Goal: Task Accomplishment & Management: Use online tool/utility

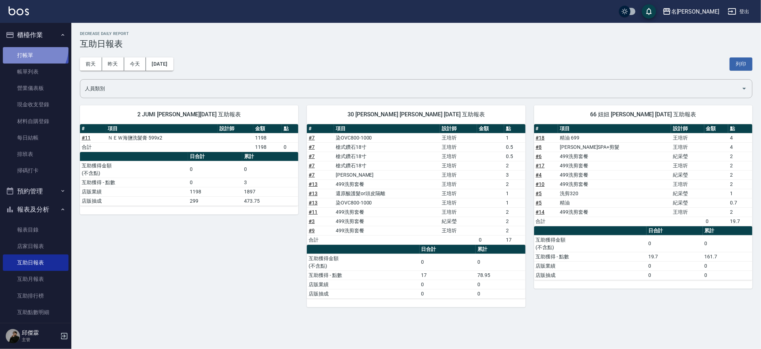
drag, startPoint x: 0, startPoint y: 0, endPoint x: 30, endPoint y: 48, distance: 56.6
click at [30, 48] on link "打帳單" at bounding box center [36, 55] width 66 height 16
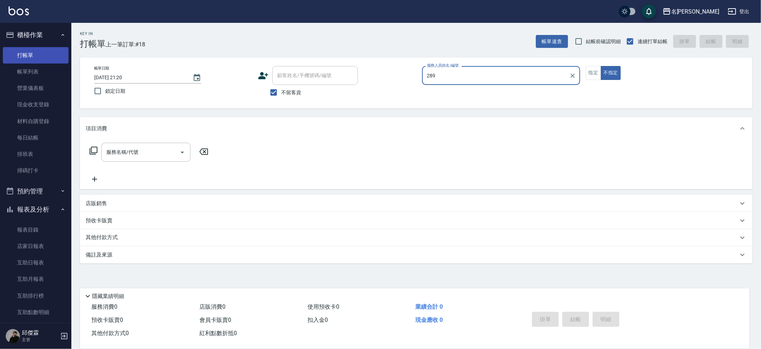
type input "289"
click at [601, 66] on button "不指定" at bounding box center [611, 73] width 20 height 14
type button "false"
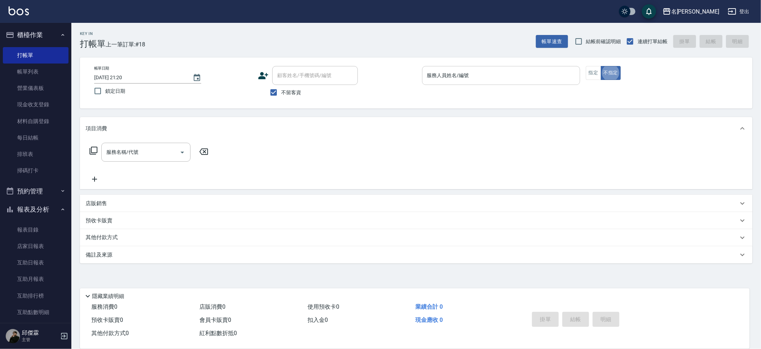
click at [485, 79] on input "服務人員姓名/編號" at bounding box center [502, 75] width 152 height 12
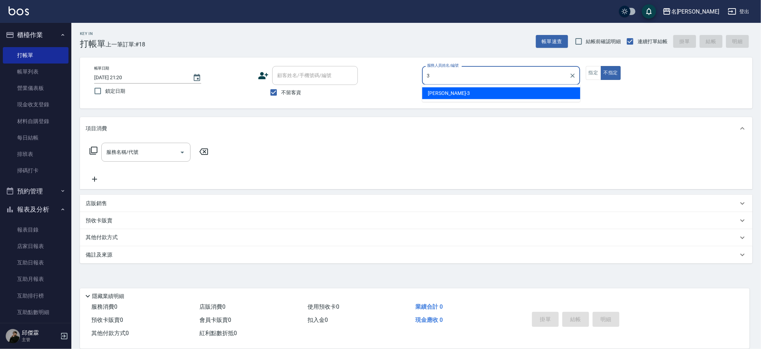
type input "Mina-3"
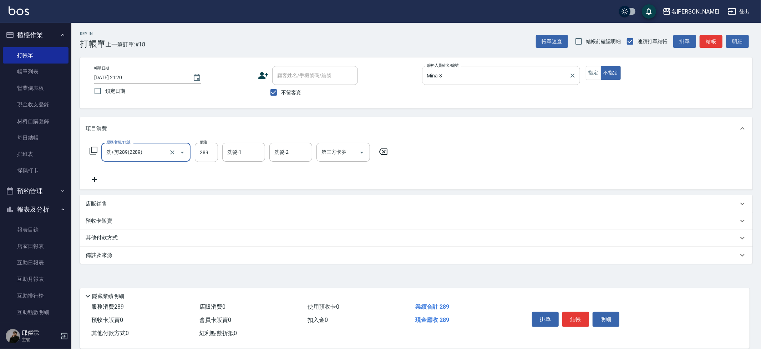
type input "洗+剪289(2289)"
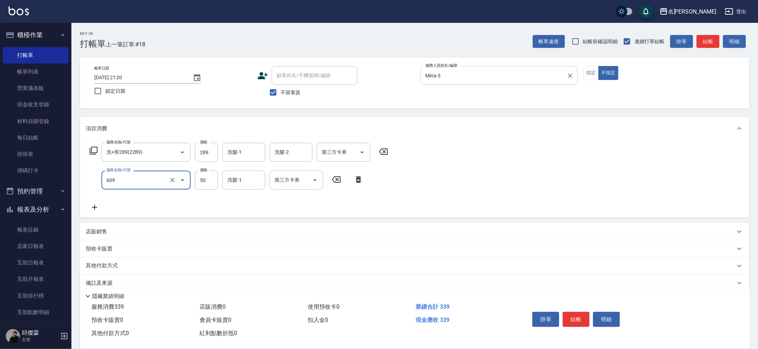
type input "精油(609)"
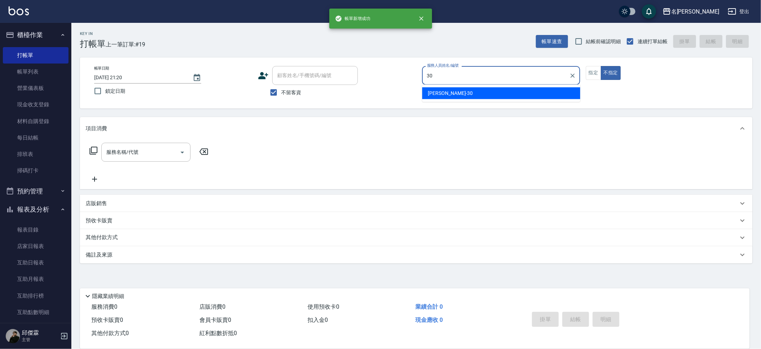
type input "曉雅-30"
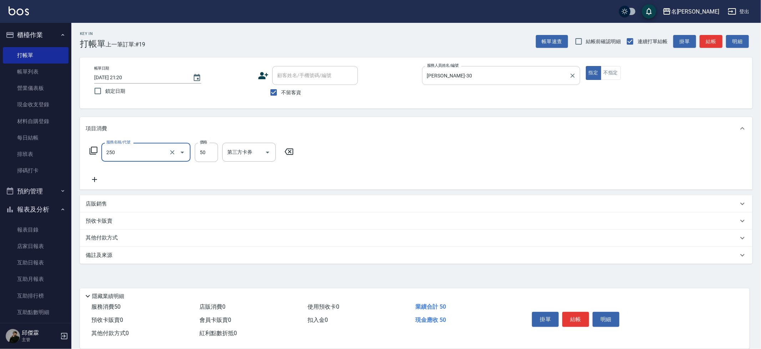
type input "剪瀏海(250)"
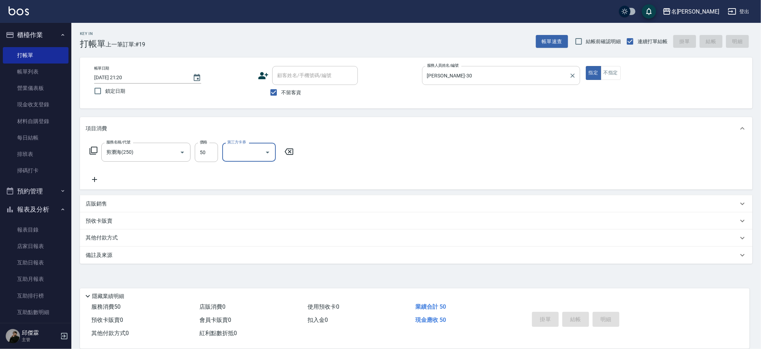
type input "2025/08/11 21:21"
type input "JUMI-2"
type button "true"
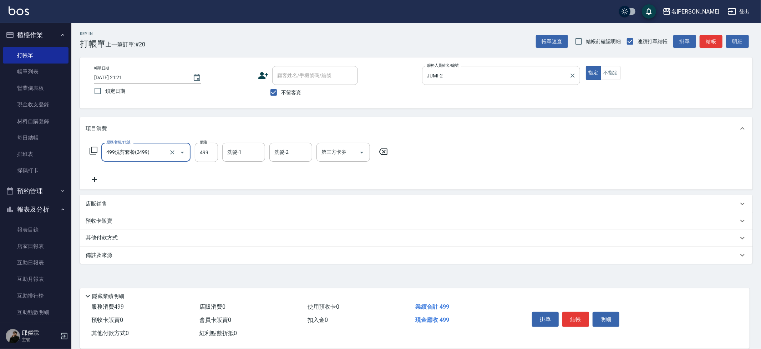
type input "499洗剪套餐(2499)"
type input "500"
type input "妞妞-66"
click at [95, 202] on p "店販銷售" at bounding box center [96, 203] width 21 height 7
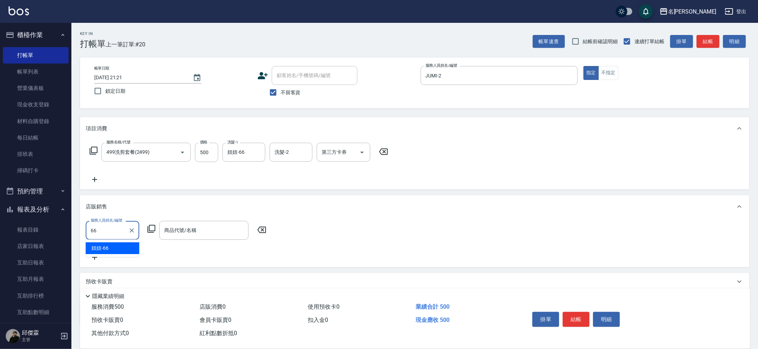
type input "妞妞-66"
click at [131, 230] on icon "Clear" at bounding box center [132, 230] width 4 height 4
type input "JUMI-2"
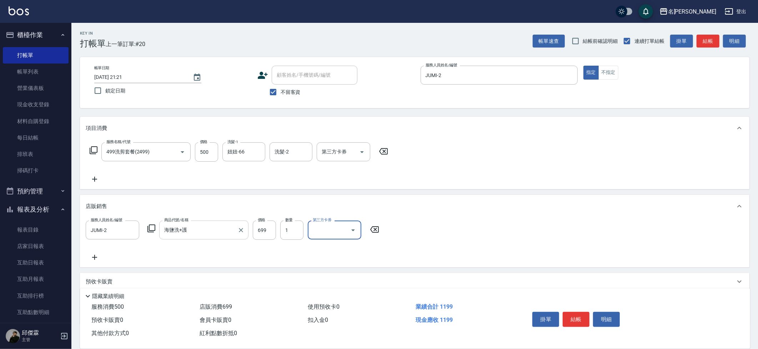
click at [189, 233] on input "海鹽洗+護" at bounding box center [198, 230] width 72 height 12
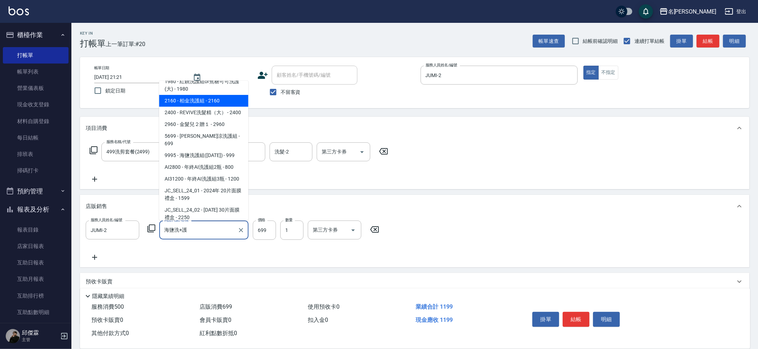
scroll to position [502, 0]
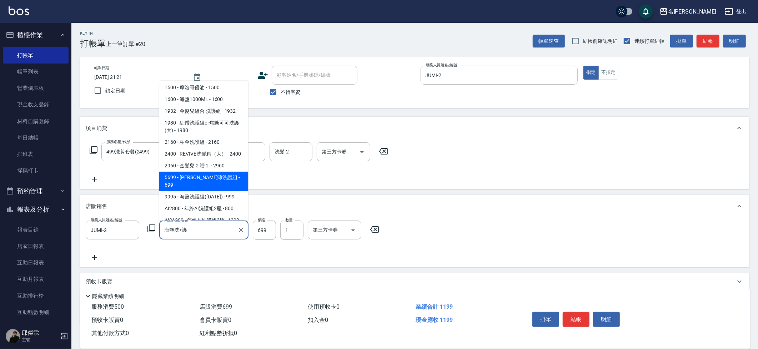
type input "水水沁涼洗護組"
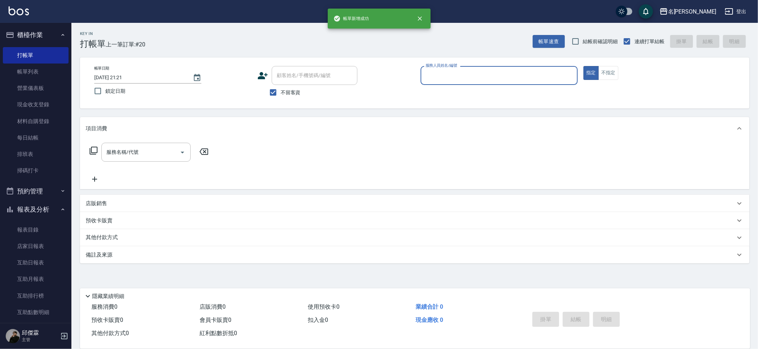
scroll to position [0, 0]
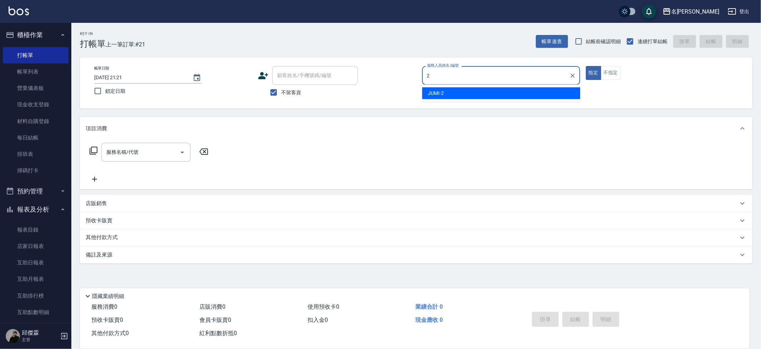
type input "JUMI-2"
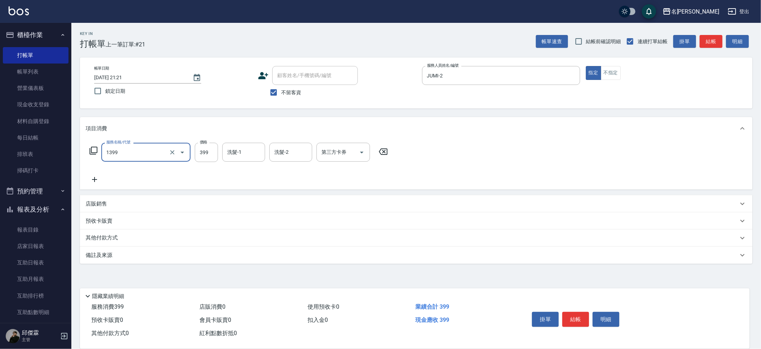
type input "海鹽洗髮(1399)"
type input "曉雅-30"
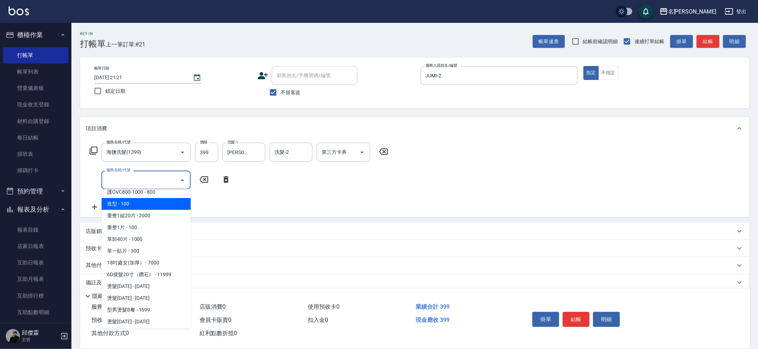
scroll to position [630, 0]
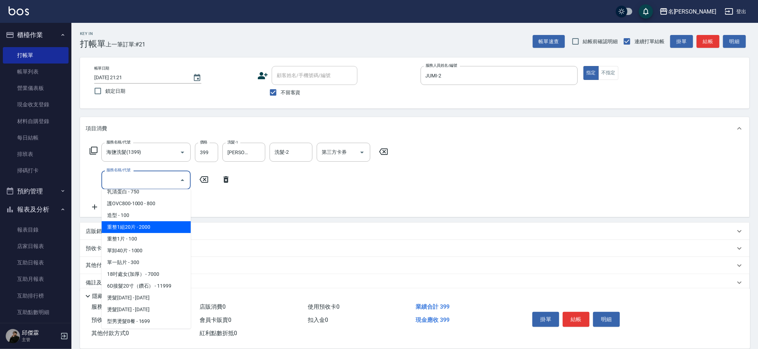
type input "重整1組20片(7006)"
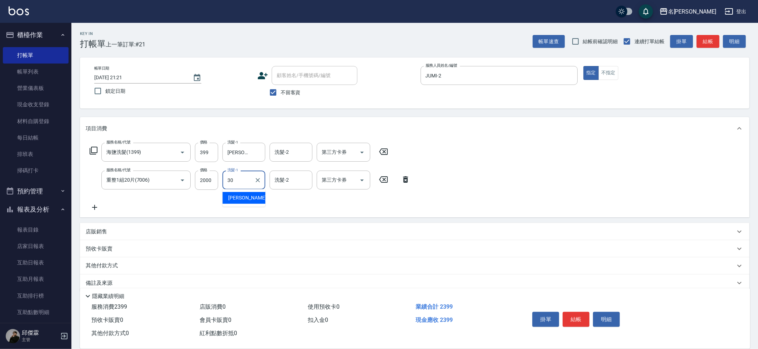
type input "曉雅-30"
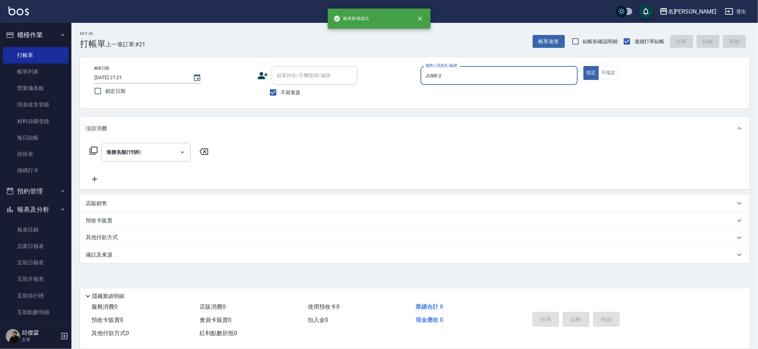
type input "2025/08/11 21:22"
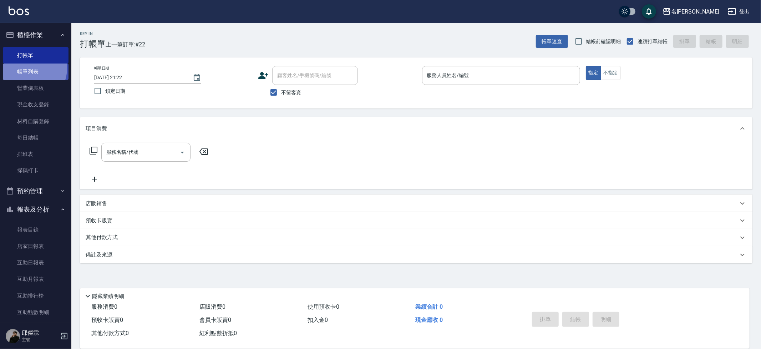
click at [29, 68] on link "帳單列表" at bounding box center [36, 72] width 66 height 16
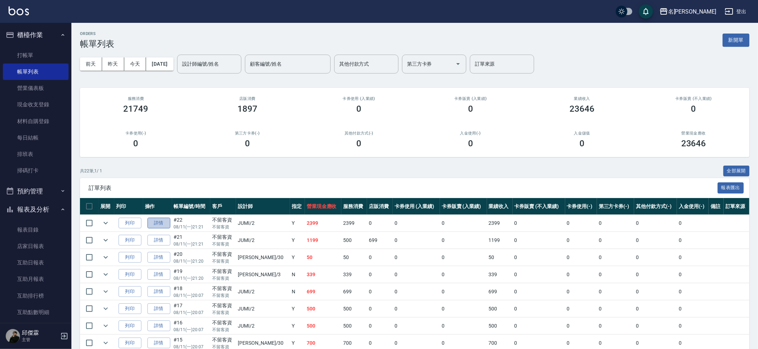
click at [163, 218] on link "詳情" at bounding box center [158, 223] width 23 height 11
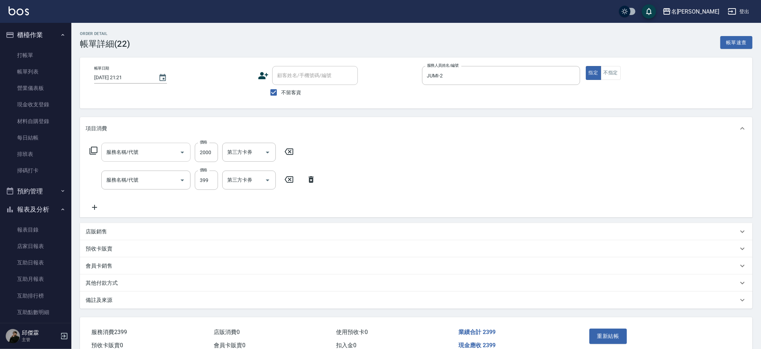
type input "2025/08/11 21:21"
checkbox input "true"
type input "JUMI-2"
type input "重整1組20片(7006)"
type input "海鹽洗髮(1399)"
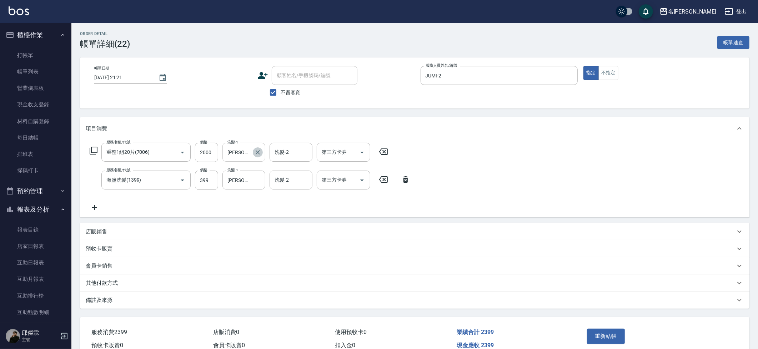
click at [257, 152] on icon "Clear" at bounding box center [257, 152] width 7 height 7
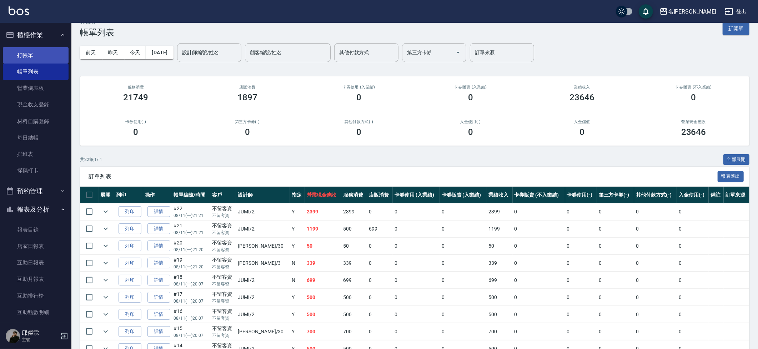
scroll to position [12, 0]
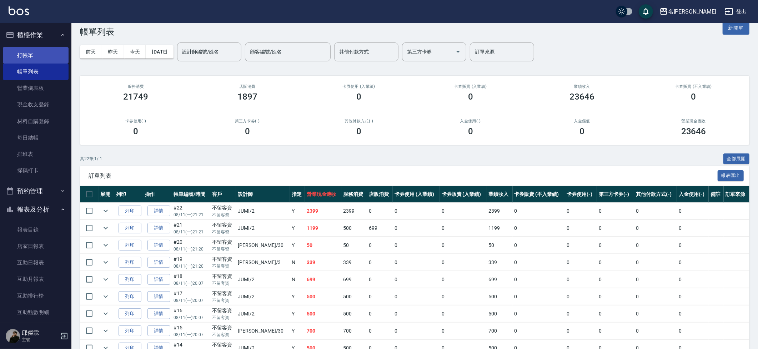
click at [52, 57] on link "打帳單" at bounding box center [36, 55] width 66 height 16
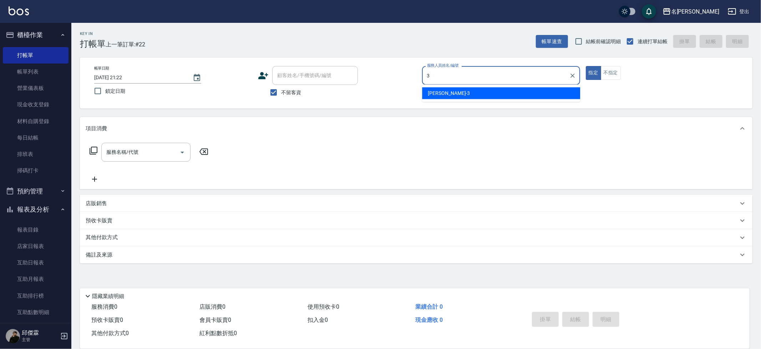
type input "Mina-3"
type button "true"
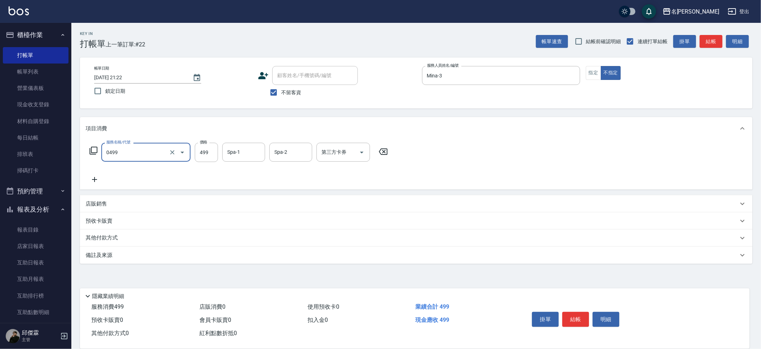
type input "伊黛莉spa(0499)"
type input "妞妞-66"
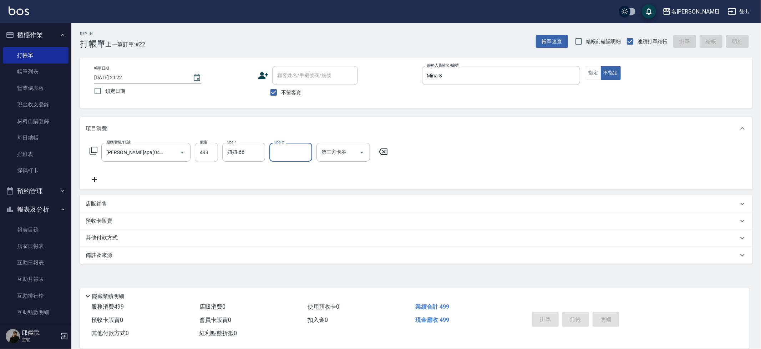
type input "2025/08/11 21:23"
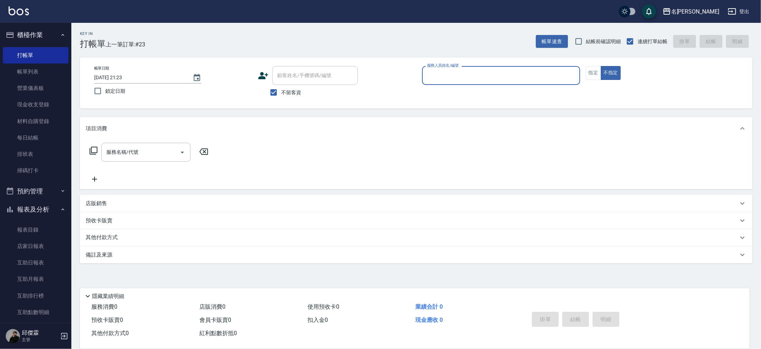
click at [125, 77] on input "2025/08/11 21:23" at bounding box center [139, 78] width 91 height 12
click at [116, 77] on input "2025/08/11 21:23" at bounding box center [139, 78] width 91 height 12
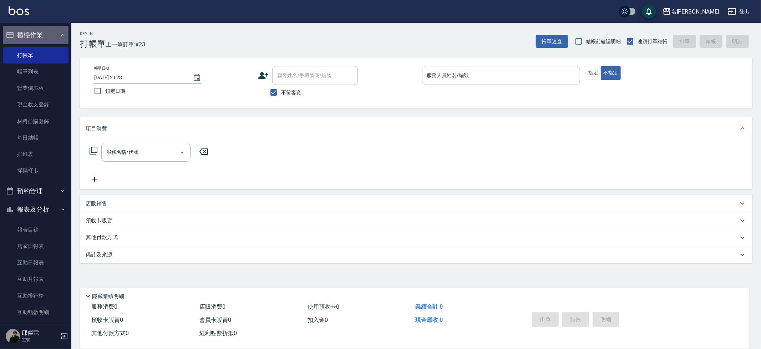
click at [36, 36] on button "櫃檯作業" at bounding box center [36, 35] width 66 height 19
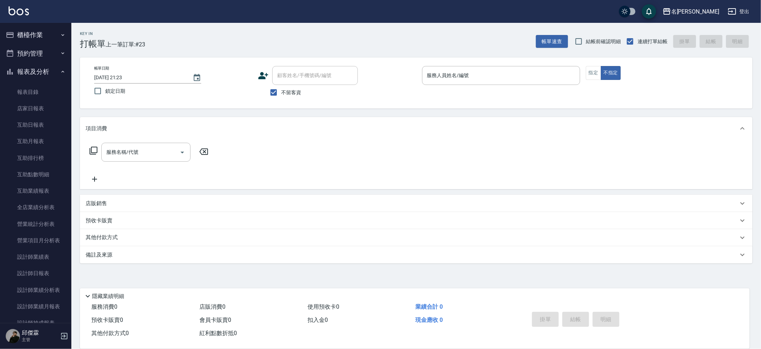
click at [36, 39] on button "櫃檯作業" at bounding box center [36, 35] width 66 height 19
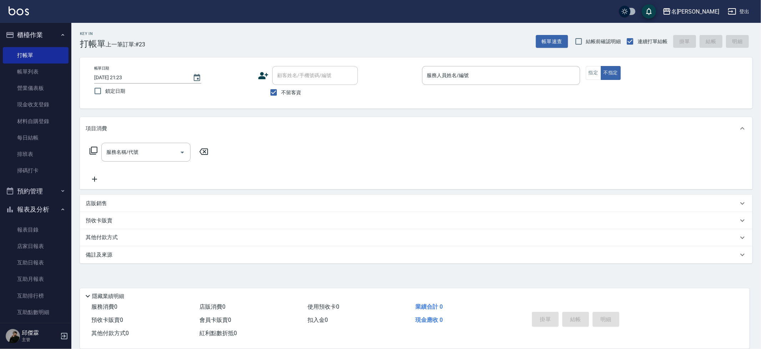
click at [36, 39] on button "櫃檯作業" at bounding box center [36, 35] width 66 height 19
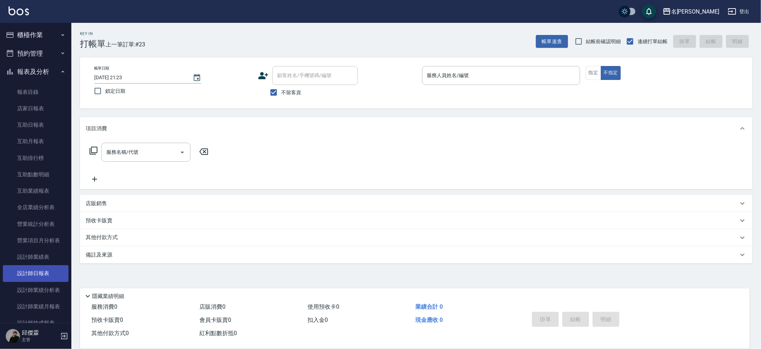
click at [41, 271] on link "設計師日報表" at bounding box center [36, 273] width 66 height 16
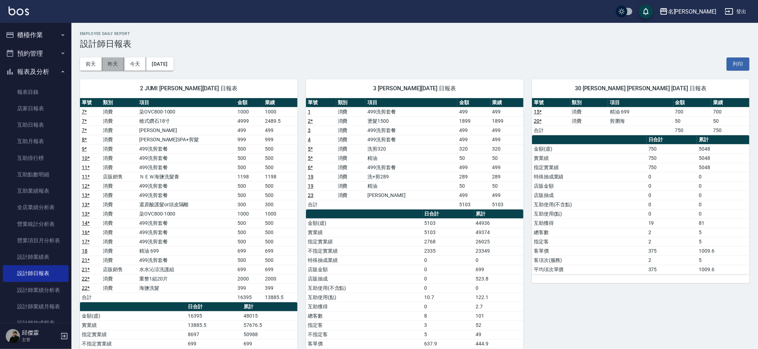
click at [111, 67] on button "昨天" at bounding box center [113, 63] width 22 height 13
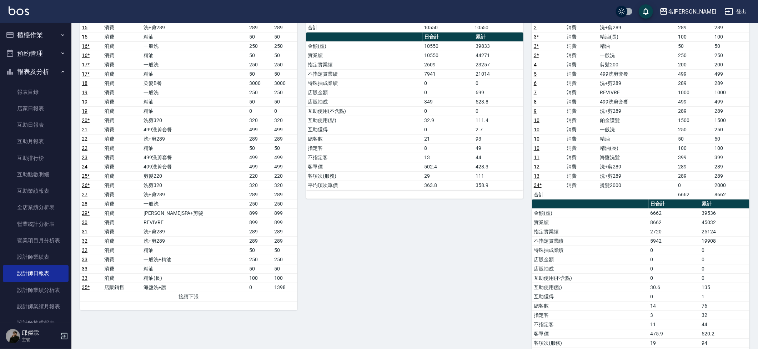
scroll to position [106, 0]
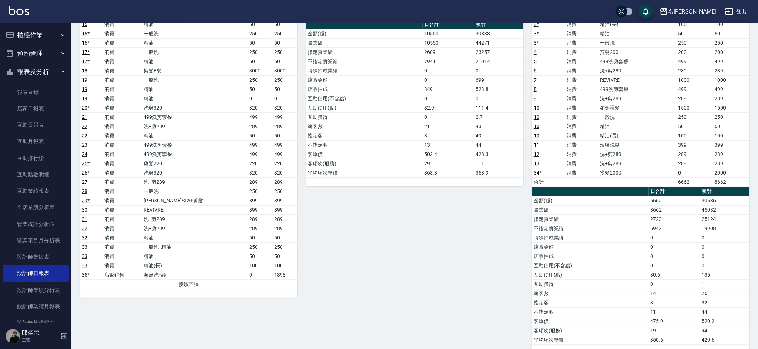
click at [84, 272] on link "35 *" at bounding box center [86, 275] width 8 height 6
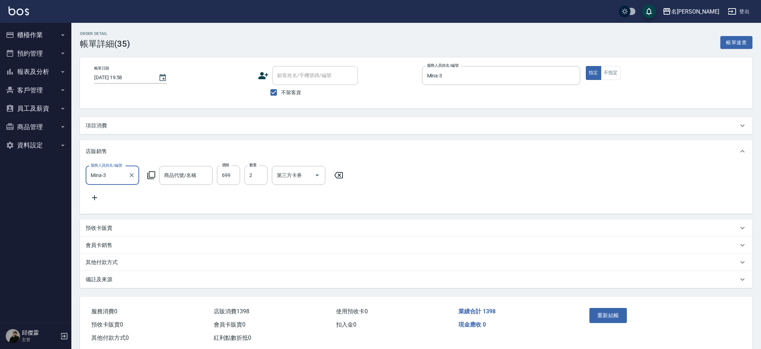
type input "[DATE] 19:58"
checkbox input "true"
type input "Mina-3"
type input "轉帳"
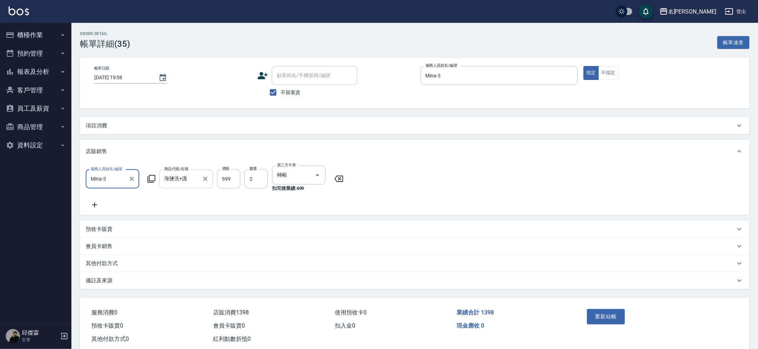
click at [190, 183] on input "海鹽洗+護" at bounding box center [180, 179] width 36 height 12
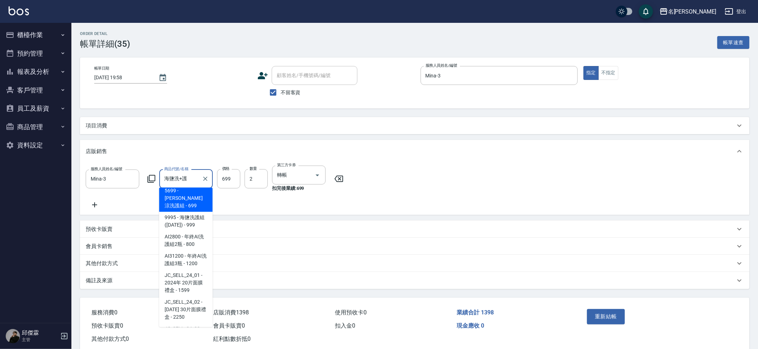
scroll to position [862, 0]
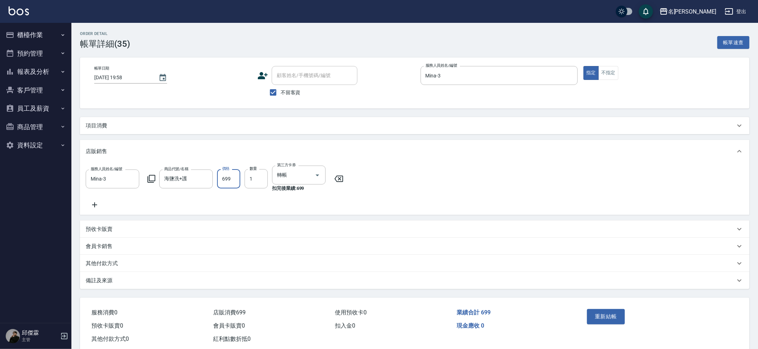
type input "水水沁涼洗護組"
type input "2"
click at [53, 39] on button "櫃檯作業" at bounding box center [36, 35] width 66 height 19
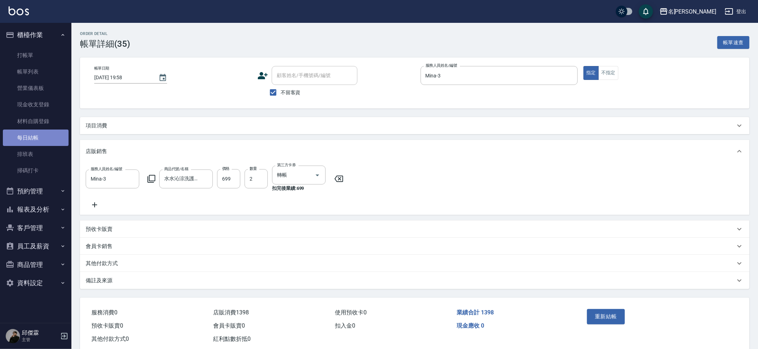
click at [50, 135] on link "每日結帳" at bounding box center [36, 138] width 66 height 16
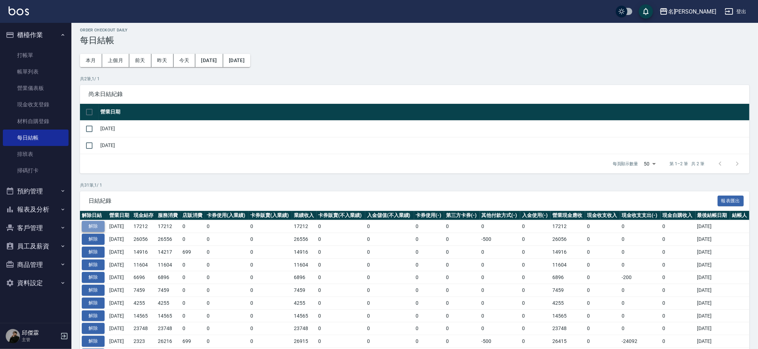
scroll to position [4, 0]
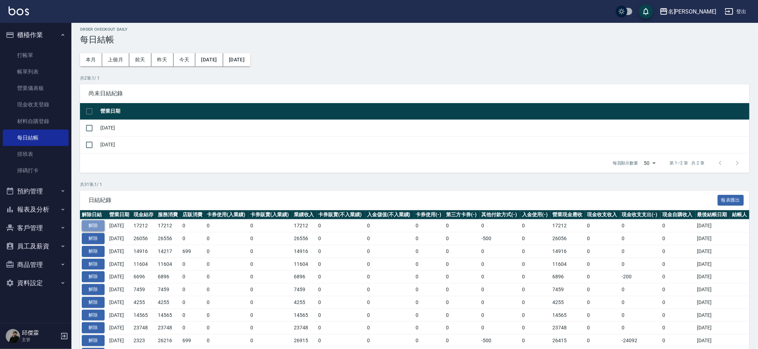
click at [95, 227] on button "解除" at bounding box center [93, 225] width 23 height 11
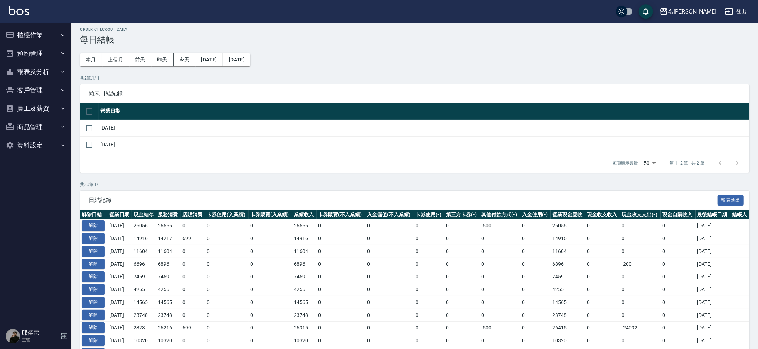
scroll to position [4, 0]
click at [46, 74] on button "報表及分析" at bounding box center [36, 71] width 66 height 19
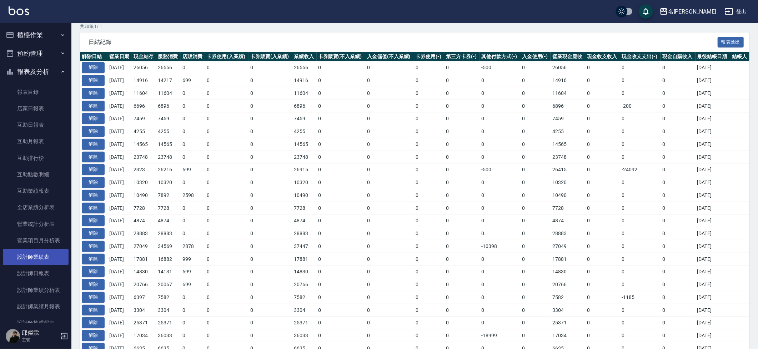
scroll to position [10, 0]
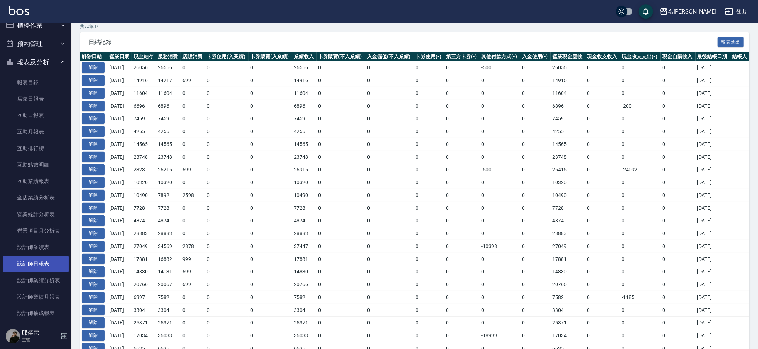
click at [34, 261] on link "設計師日報表" at bounding box center [36, 264] width 66 height 16
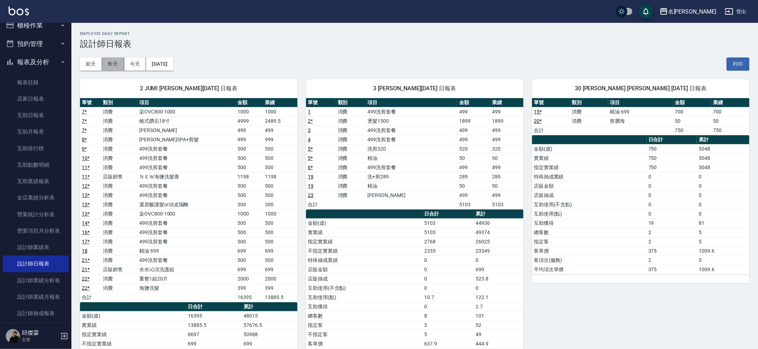
click at [107, 65] on button "昨天" at bounding box center [113, 63] width 22 height 13
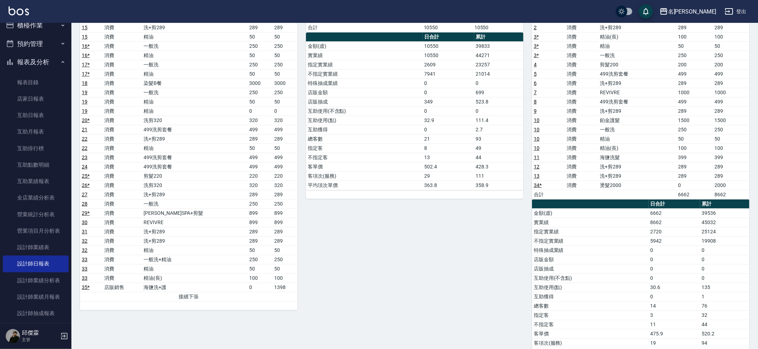
scroll to position [106, 0]
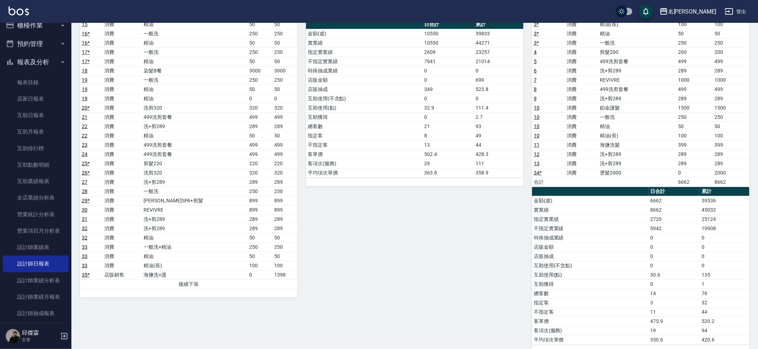
click at [86, 272] on link "35 *" at bounding box center [86, 275] width 8 height 6
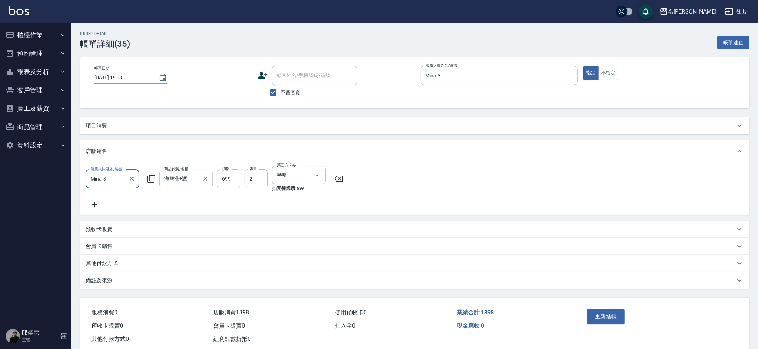
click at [189, 183] on input "海鹽洗+護" at bounding box center [180, 179] width 36 height 12
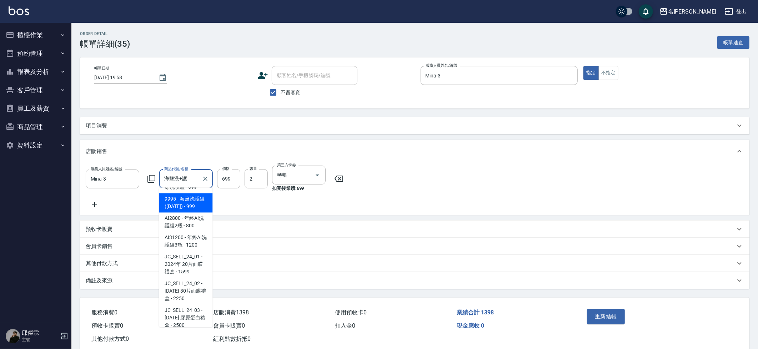
scroll to position [880, 0]
type input "水水沁涼洗護組"
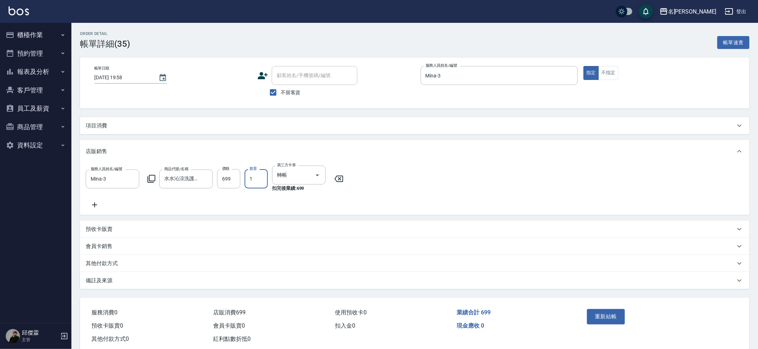
type input "2"
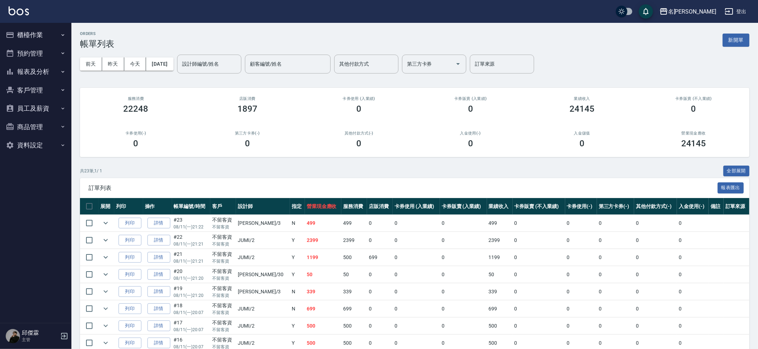
click at [40, 30] on button "櫃檯作業" at bounding box center [36, 35] width 66 height 19
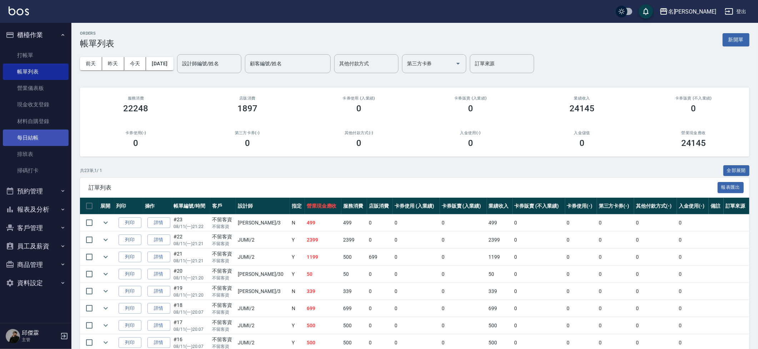
scroll to position [1, 0]
click at [43, 186] on button "預約管理" at bounding box center [36, 191] width 66 height 19
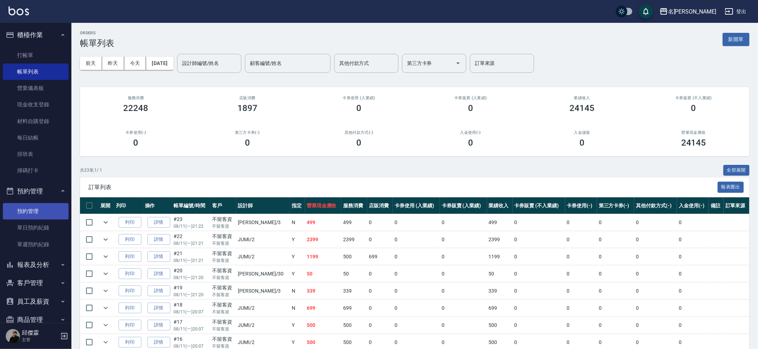
scroll to position [0, 0]
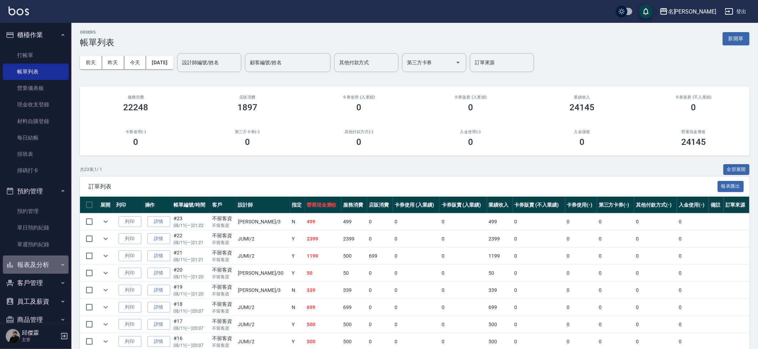
click at [44, 260] on button "報表及分析" at bounding box center [36, 265] width 66 height 19
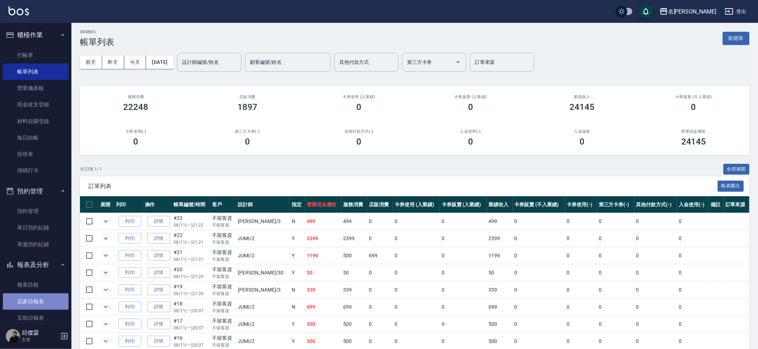
click at [39, 296] on link "店家日報表" at bounding box center [36, 301] width 66 height 16
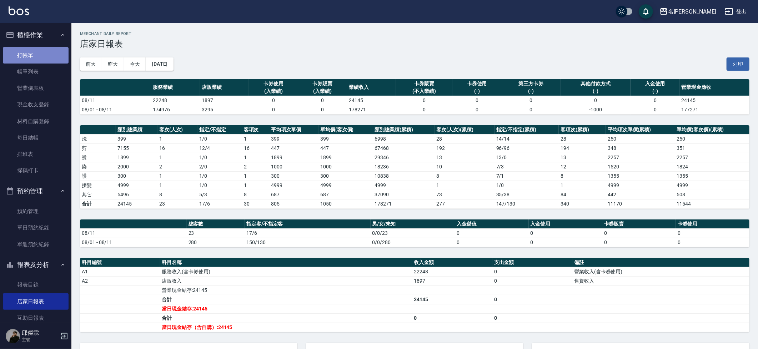
scroll to position [1, 0]
click at [51, 51] on link "打帳單" at bounding box center [36, 54] width 66 height 16
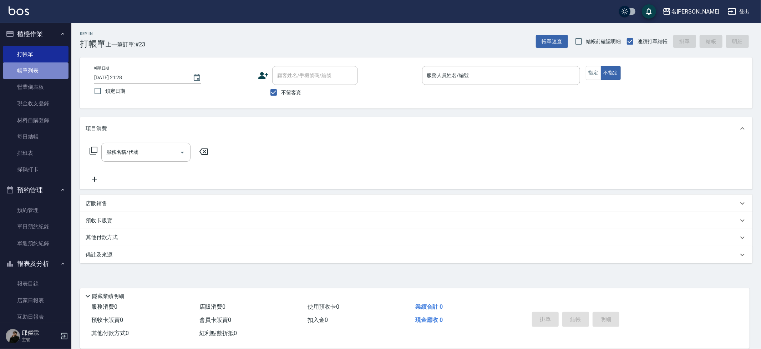
click at [45, 74] on link "帳單列表" at bounding box center [36, 70] width 66 height 16
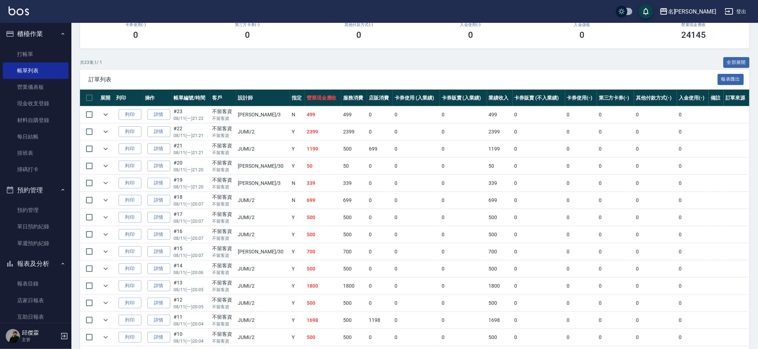
scroll to position [110, 0]
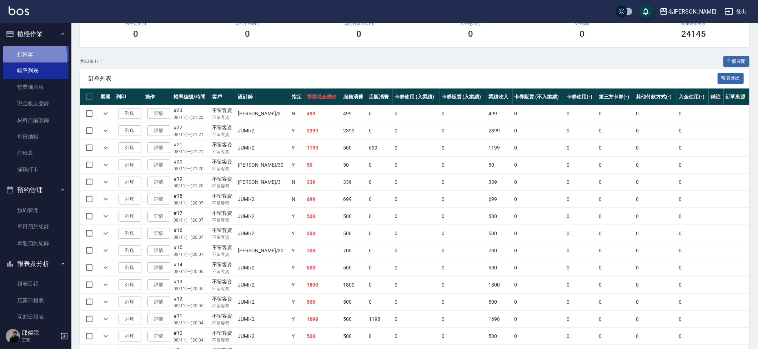
click at [30, 57] on link "打帳單" at bounding box center [36, 54] width 66 height 16
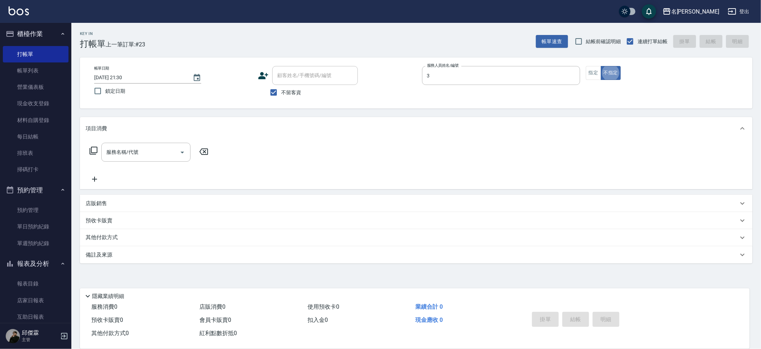
type input "Mina-3"
type button "false"
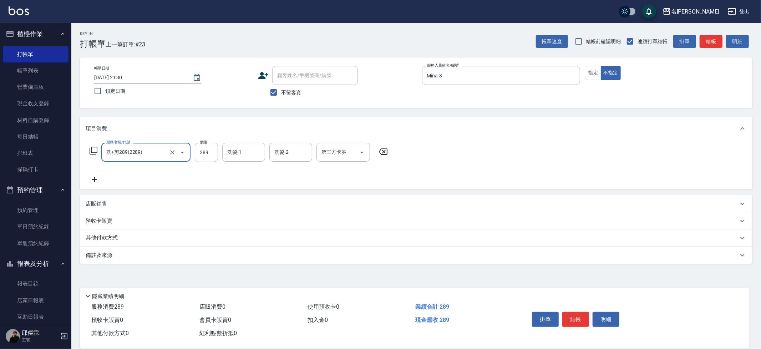
type input "洗+剪289(2289)"
type input "曉雅-30"
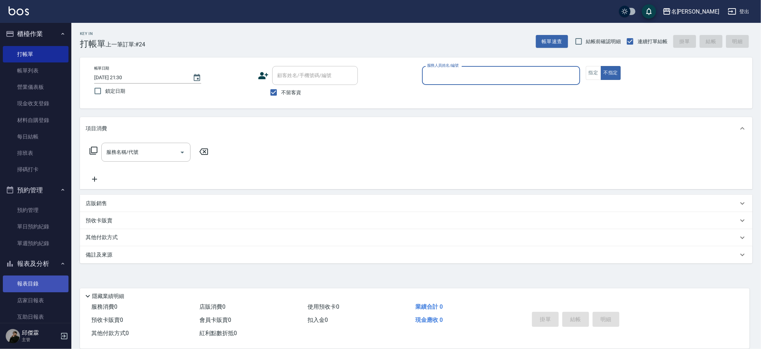
click at [41, 286] on link "報表目錄" at bounding box center [36, 284] width 66 height 16
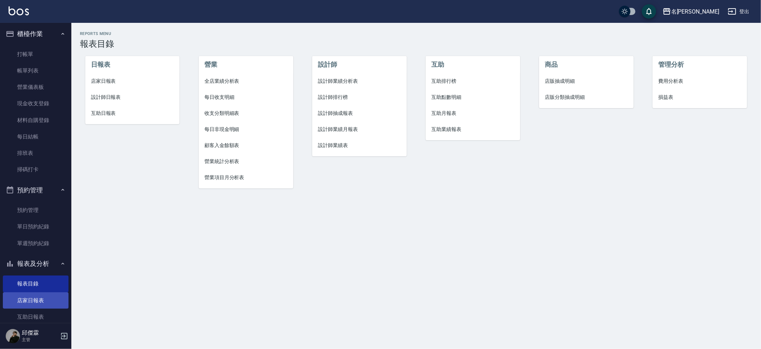
click at [41, 293] on link "店家日報表" at bounding box center [36, 300] width 66 height 16
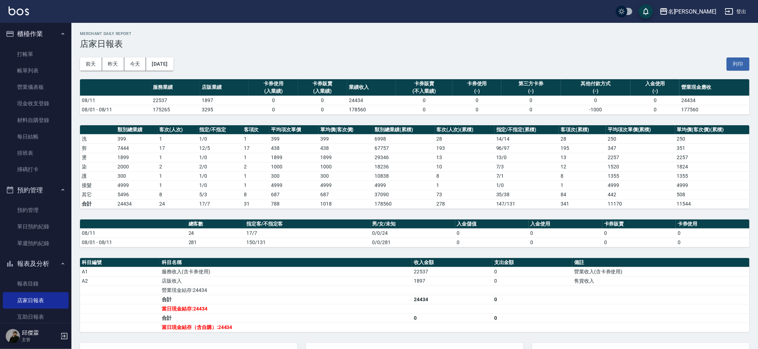
scroll to position [1, 0]
click at [27, 136] on link "每日結帳" at bounding box center [36, 136] width 66 height 16
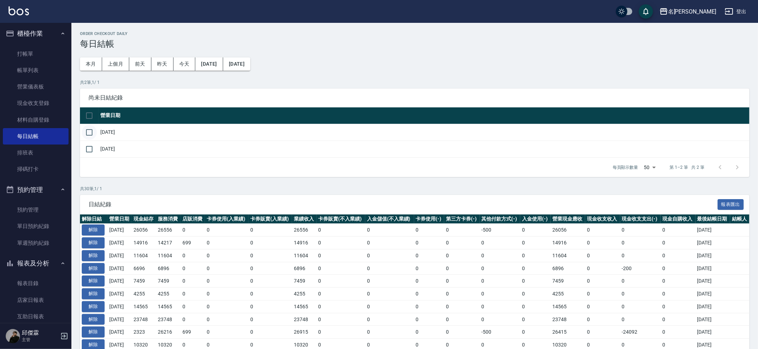
drag, startPoint x: 86, startPoint y: 131, endPoint x: 91, endPoint y: 134, distance: 5.8
click at [86, 131] on input "checkbox" at bounding box center [89, 132] width 15 height 15
checkbox input "true"
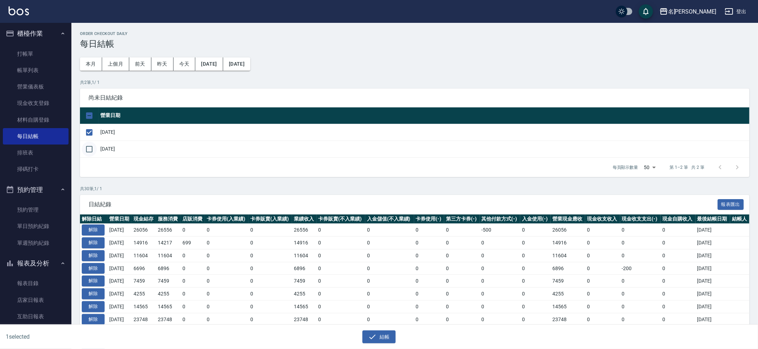
click at [91, 144] on input "checkbox" at bounding box center [89, 149] width 15 height 15
checkbox input "true"
click at [385, 337] on button "結帳" at bounding box center [378, 337] width 33 height 13
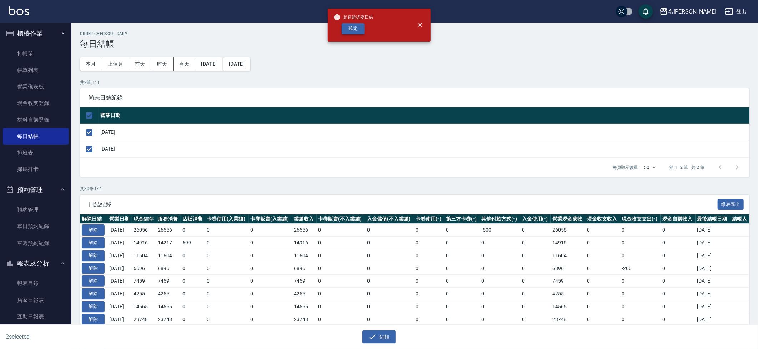
click at [357, 30] on button "確定" at bounding box center [353, 28] width 23 height 11
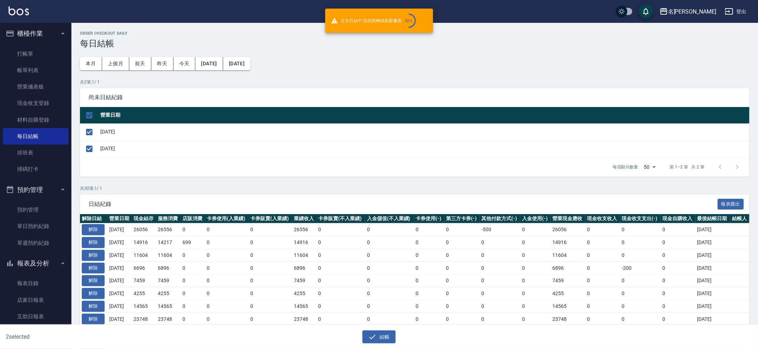
checkbox input "false"
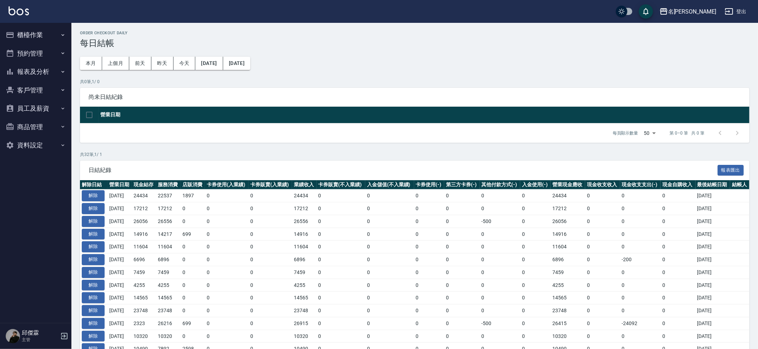
scroll to position [1, 0]
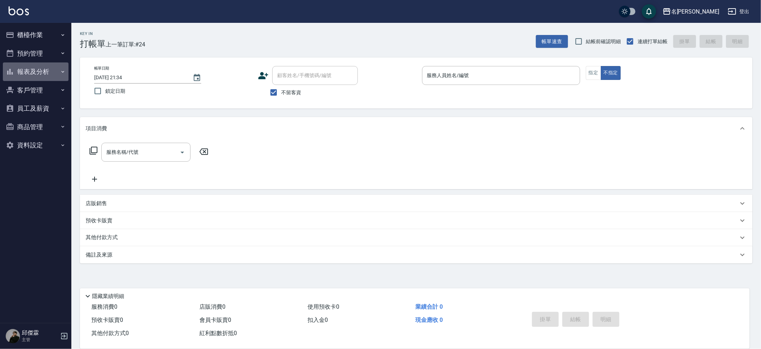
click at [26, 71] on button "報表及分析" at bounding box center [36, 71] width 66 height 19
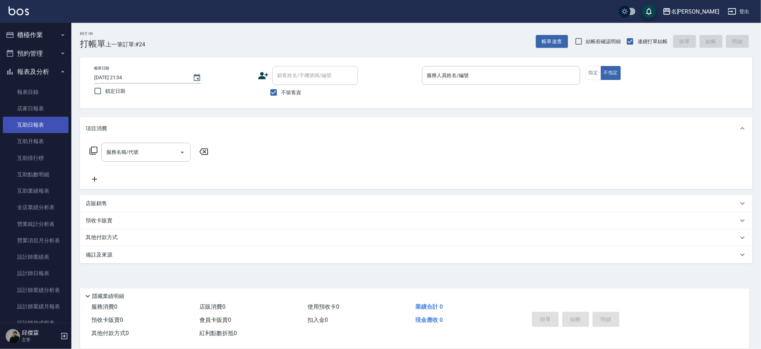
click at [27, 125] on link "互助日報表" at bounding box center [36, 125] width 66 height 16
